Goal: Navigation & Orientation: Find specific page/section

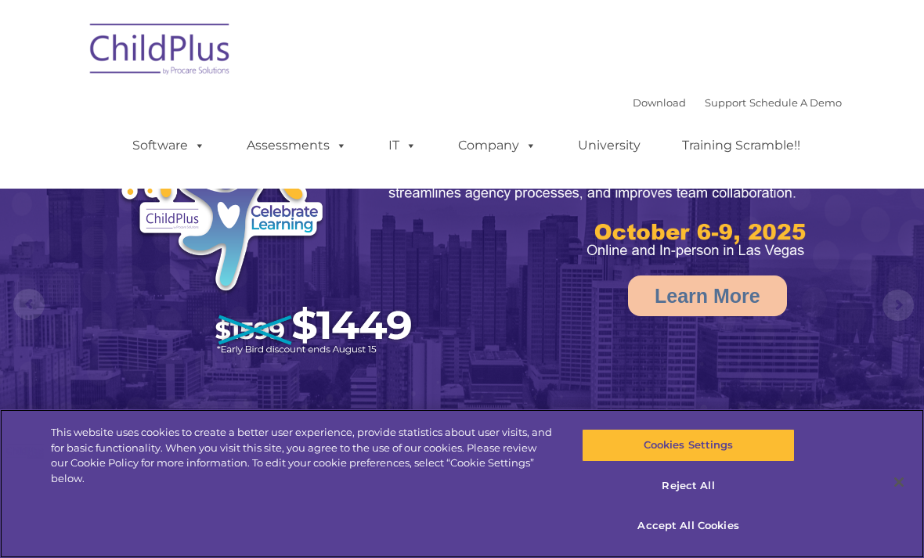
select select "MEDIUM"
click at [713, 533] on button "Accept All Cookies" at bounding box center [688, 526] width 212 height 33
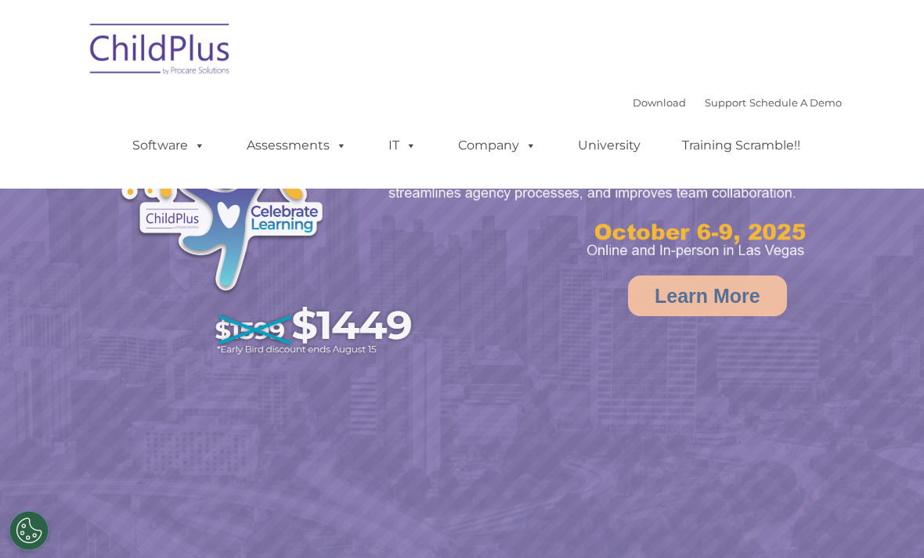
select select "MEDIUM"
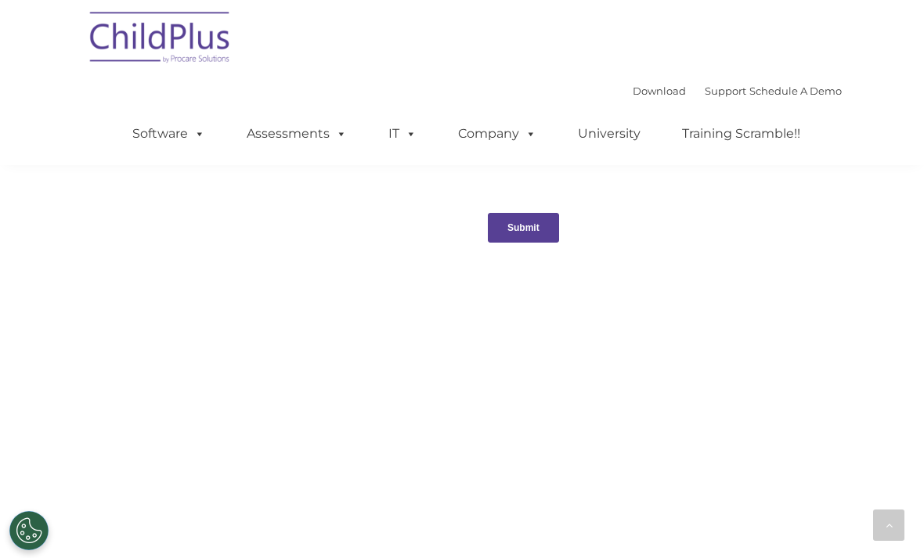
scroll to position [1805, 0]
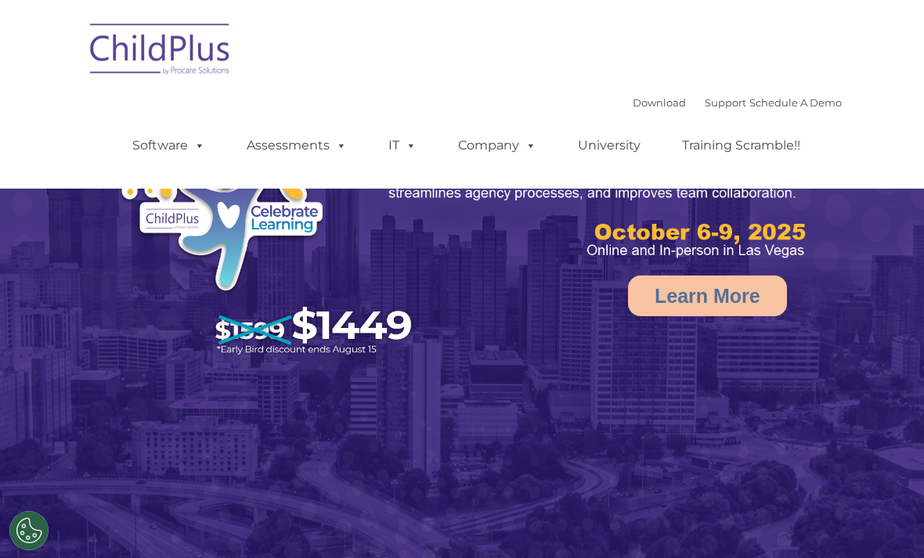
select select "MEDIUM"
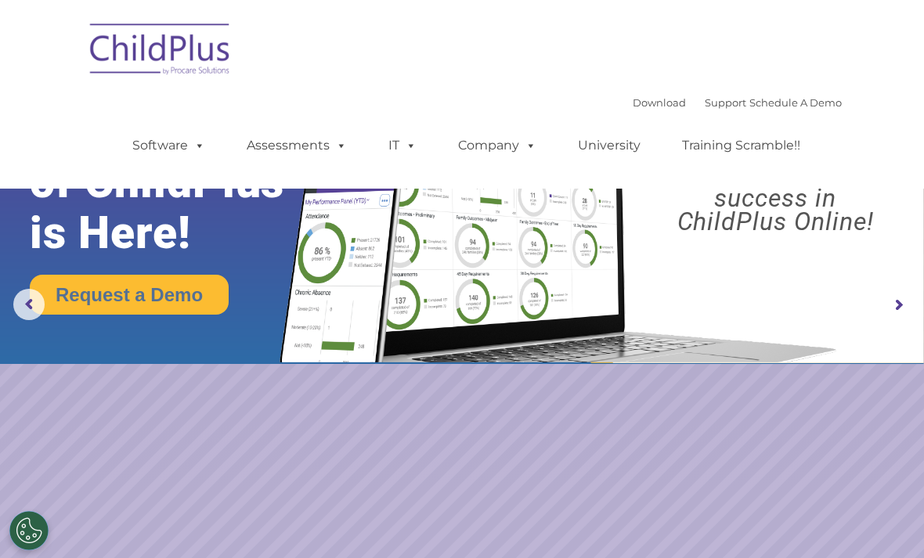
click at [185, 143] on link "Software" at bounding box center [169, 145] width 104 height 31
